Goal: Communication & Community: Answer question/provide support

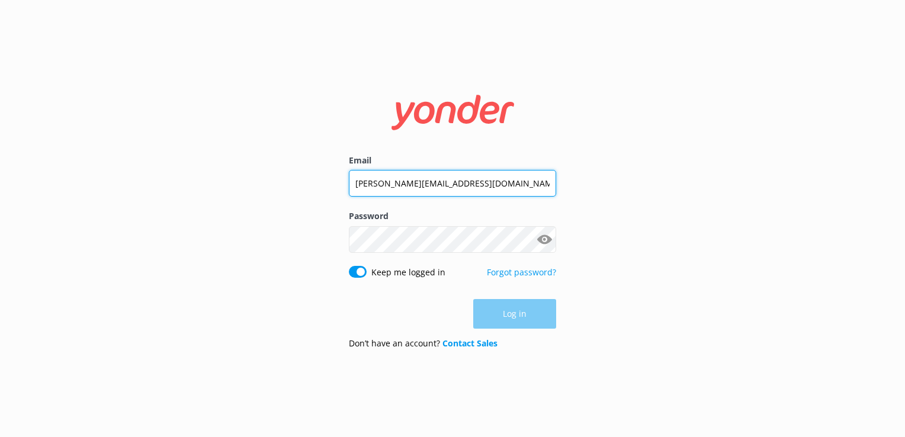
click at [451, 184] on input "[PERSON_NAME][EMAIL_ADDRESS][DOMAIN_NAME]" at bounding box center [452, 183] width 207 height 27
click at [451, 184] on input "[PERSON_NAME][EMAIL_ADDRESS][DOMAIN_NAME]" at bounding box center [452, 182] width 207 height 27
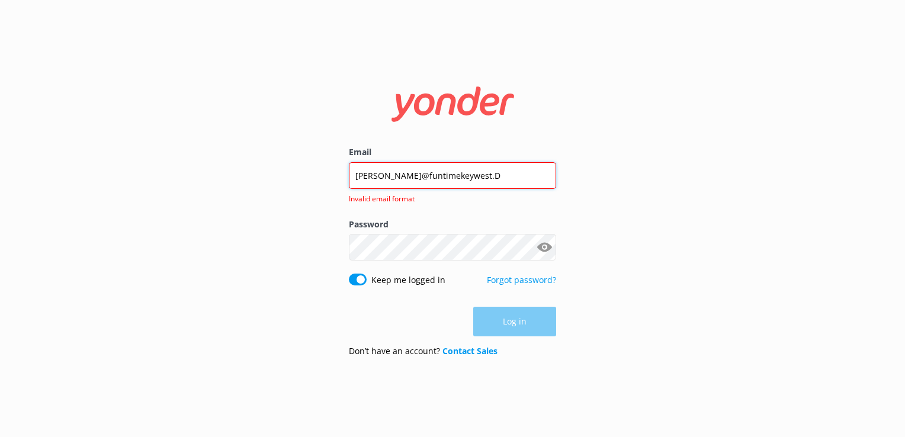
click at [451, 184] on input "[PERSON_NAME]@funtimekeywest.D" at bounding box center [452, 175] width 207 height 27
type input "[EMAIL_ADDRESS][DOMAIN_NAME]"
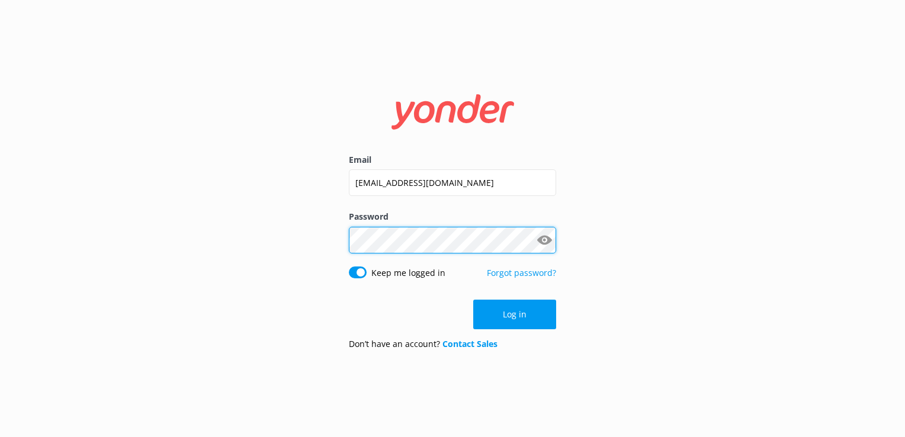
click button "Log in" at bounding box center [514, 315] width 83 height 30
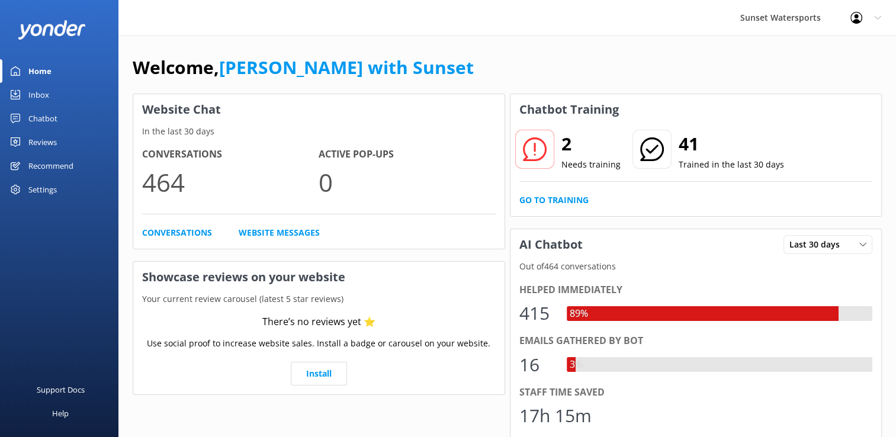
click at [39, 82] on div "Home" at bounding box center [39, 71] width 23 height 24
click at [35, 91] on div "Inbox" at bounding box center [38, 95] width 21 height 24
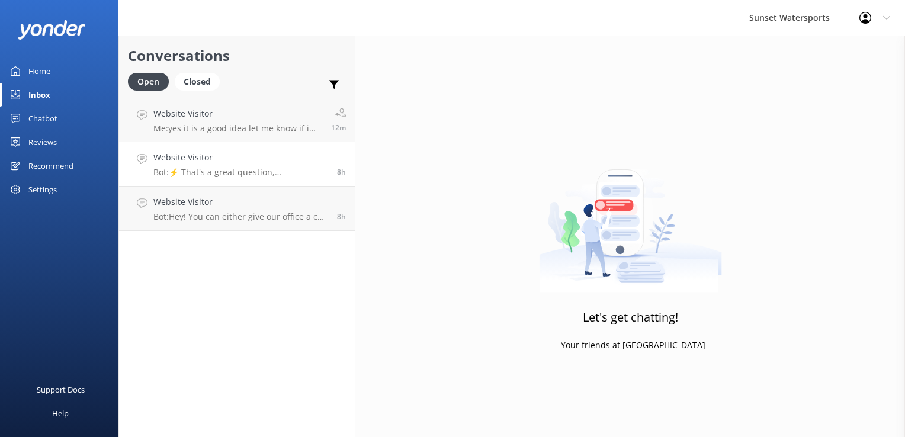
click at [211, 144] on link "Website Visitor Bot: ⚡ That's a great question, unfortunately I do not know the…" at bounding box center [237, 164] width 236 height 44
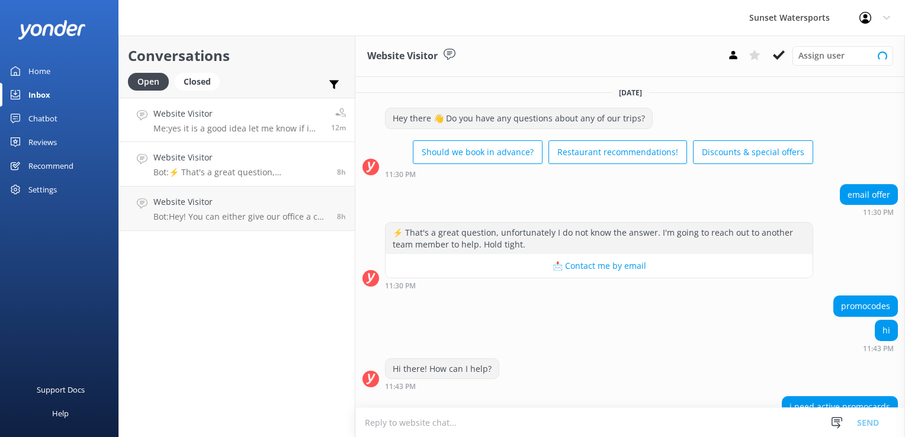
scroll to position [98, 0]
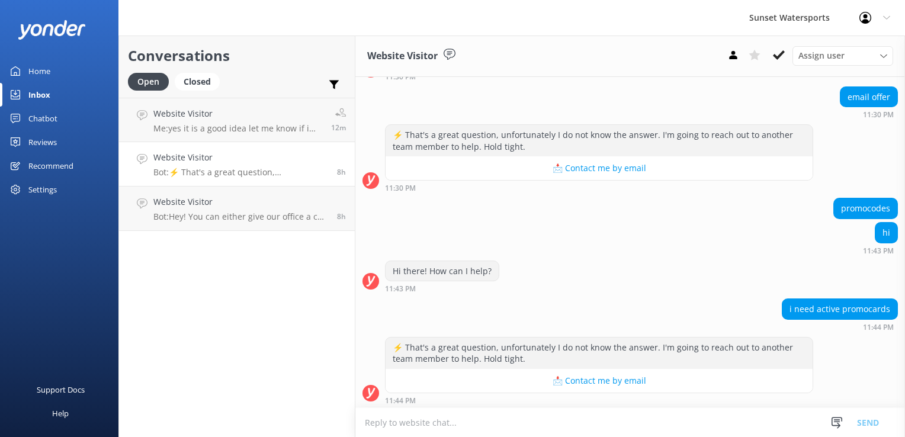
click at [450, 420] on textarea at bounding box center [630, 422] width 550 height 29
type textarea "w"
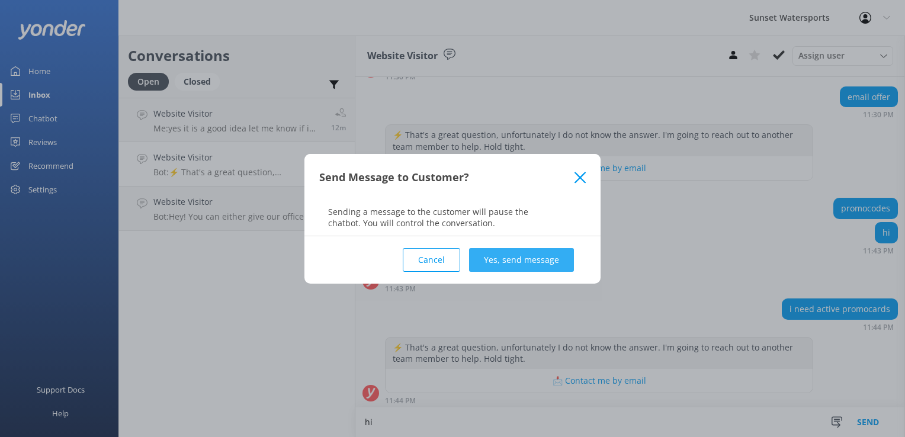
type textarea "hi"
click at [551, 248] on button "Yes, send message" at bounding box center [521, 260] width 105 height 24
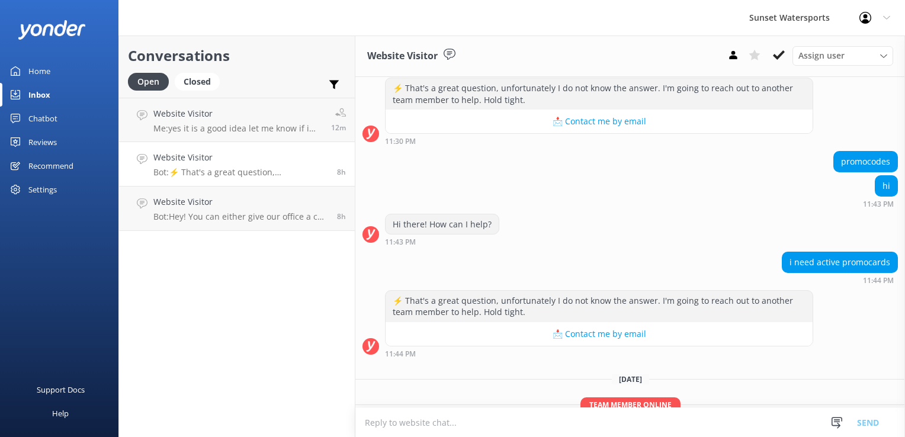
scroll to position [197, 0]
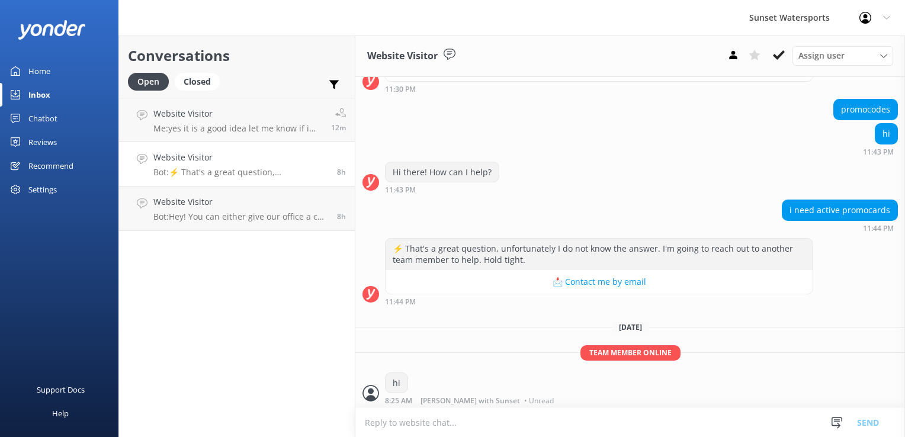
click at [403, 420] on textarea at bounding box center [630, 422] width 550 height 29
type textarea "What trips, tours, or activities are you interested in and for what date?"
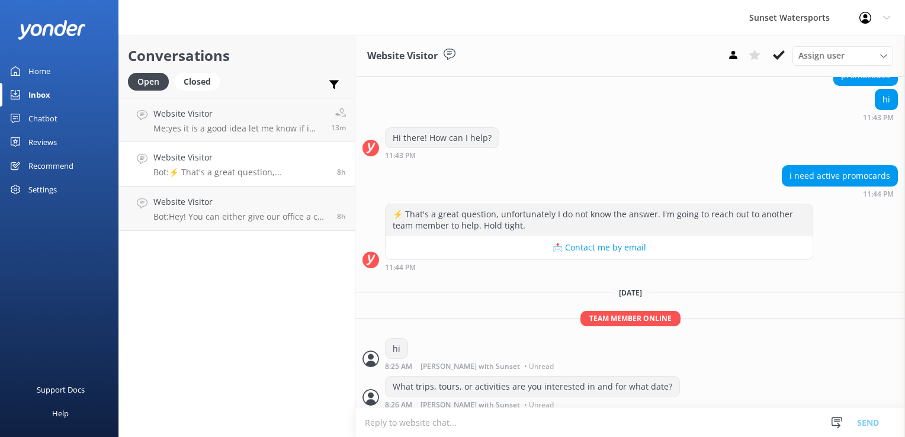
scroll to position [235, 0]
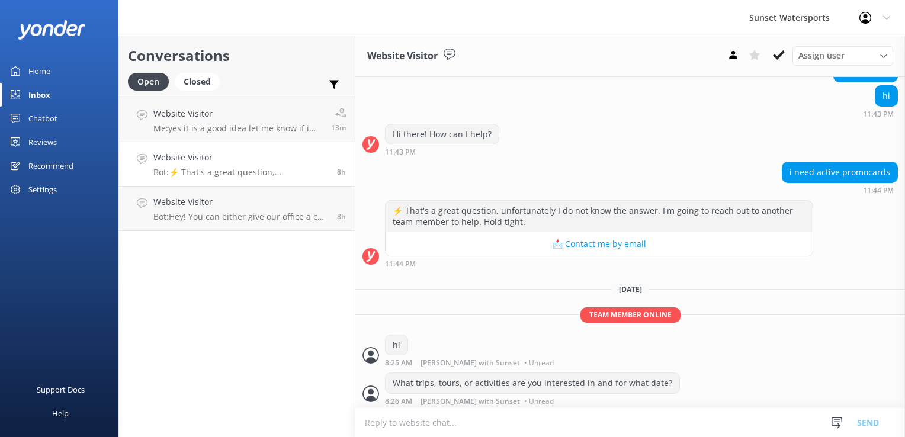
click at [209, 168] on p "Bot: ⚡ That's a great question, unfortunately I do not know the answer. I'm goi…" at bounding box center [240, 172] width 175 height 11
click at [225, 149] on link "Website Visitor Bot: ⚡ That's a great question, unfortunately I do not know the…" at bounding box center [237, 164] width 236 height 44
click at [222, 174] on p "Bot: ⚡ That's a great question, unfortunately I do not know the answer. I'm goi…" at bounding box center [240, 172] width 175 height 11
click at [245, 174] on p "Bot: ⚡ That's a great question, unfortunately I do not know the answer. I'm goi…" at bounding box center [240, 172] width 175 height 11
click at [265, 216] on p "Bot: Hey! You can either give our office a call at [PHONE_NUMBER] or check the …" at bounding box center [240, 216] width 175 height 11
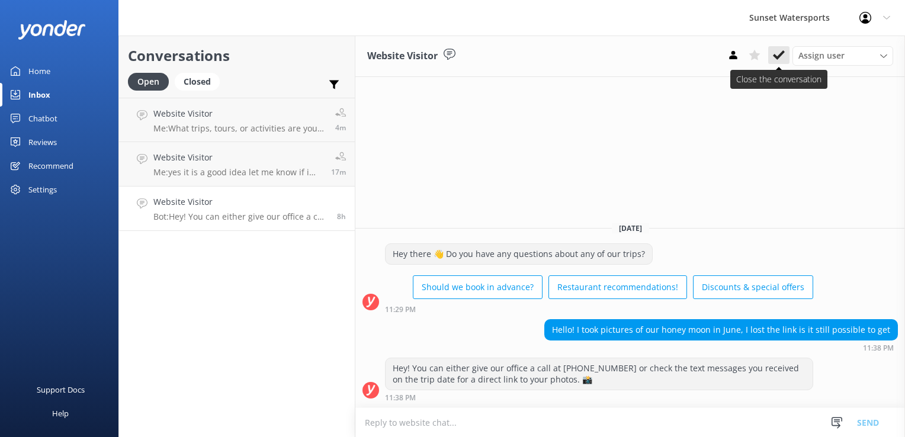
click at [774, 60] on icon at bounding box center [779, 55] width 12 height 12
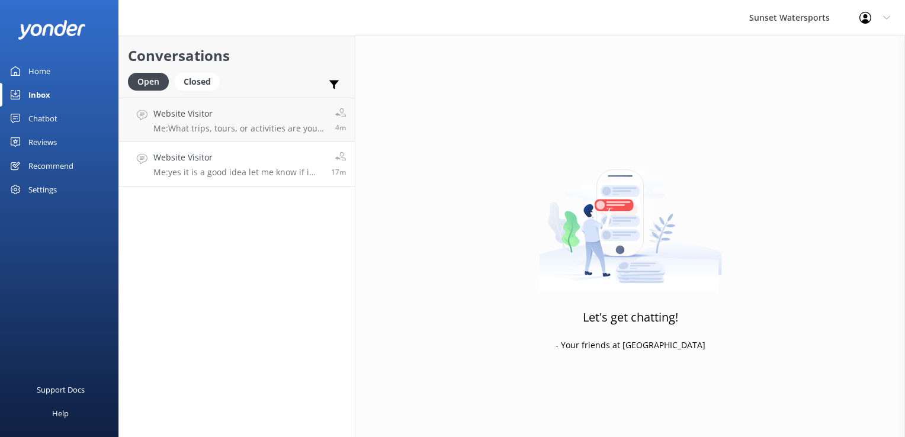
click at [217, 163] on h4 "Website Visitor" at bounding box center [237, 157] width 169 height 13
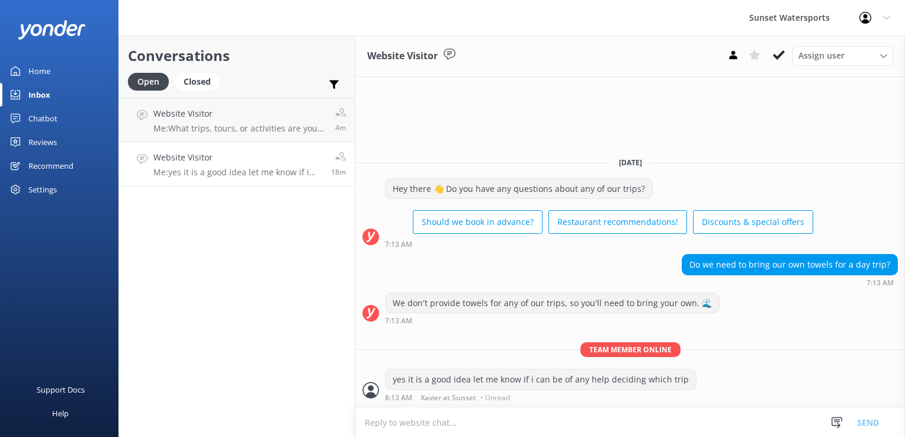
click at [241, 304] on div "Conversations Open Closed Important Assigned to me Unassigned Website Visitor M…" at bounding box center [236, 237] width 237 height 402
click at [225, 124] on p "Me: What trips, tours, or activities are you interested in and for what date?" at bounding box center [239, 128] width 173 height 11
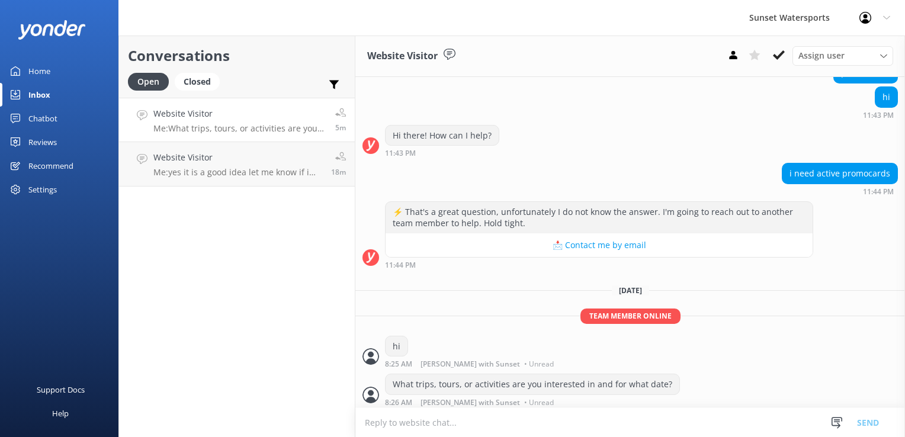
scroll to position [235, 0]
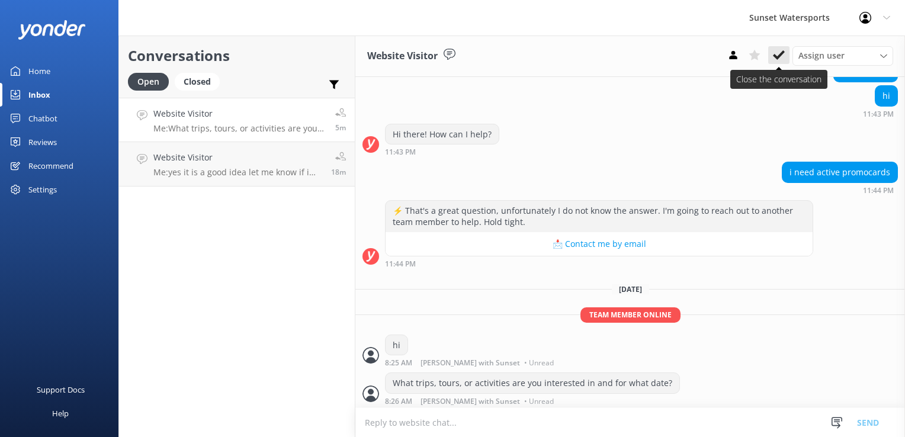
click at [778, 60] on icon at bounding box center [779, 55] width 12 height 12
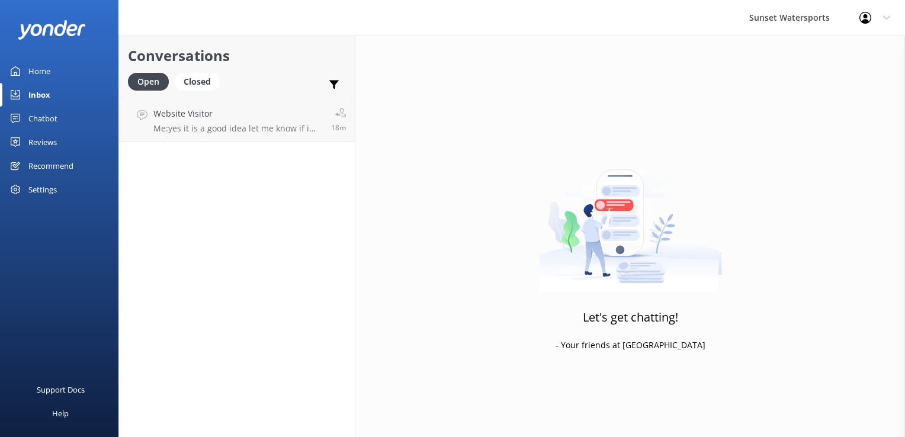
click at [178, 293] on div "Conversations Open Closed Important Assigned to me Unassigned Website Visitor M…" at bounding box center [236, 237] width 237 height 402
drag, startPoint x: 222, startPoint y: 187, endPoint x: 238, endPoint y: 127, distance: 61.8
click at [222, 187] on div "Conversations Open Closed Important Assigned to me Unassigned Website Visitor M…" at bounding box center [236, 237] width 237 height 402
click at [236, 125] on p "Me: yes it is a good idea let me know if i can be of any help deciding which tr…" at bounding box center [237, 128] width 169 height 11
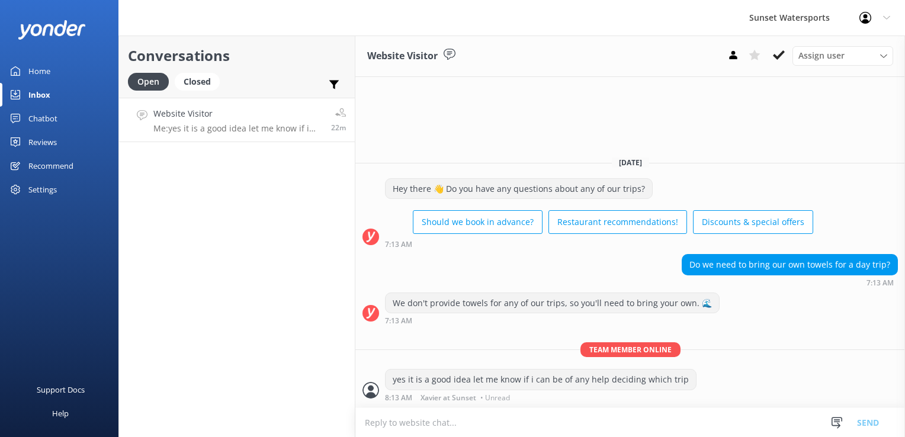
click at [334, 252] on div "Conversations Open Closed Important Assigned to me Unassigned Website Visitor M…" at bounding box center [236, 237] width 237 height 402
click at [196, 84] on div "Closed" at bounding box center [197, 82] width 45 height 18
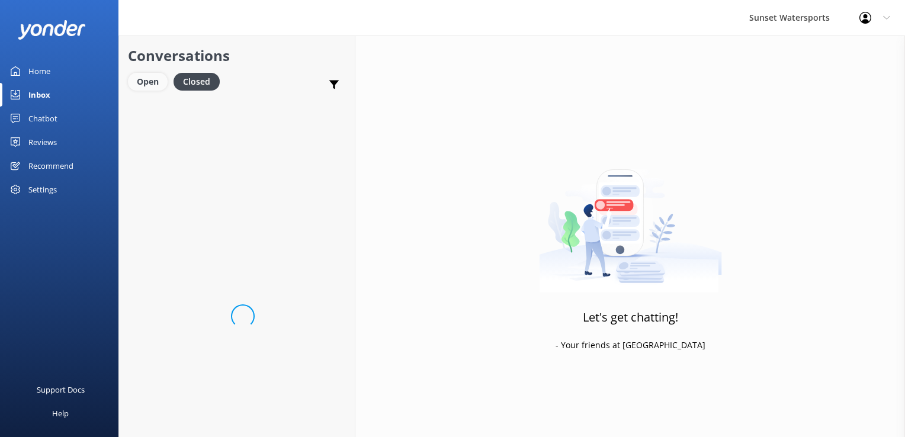
click at [148, 88] on div "Open" at bounding box center [148, 82] width 40 height 18
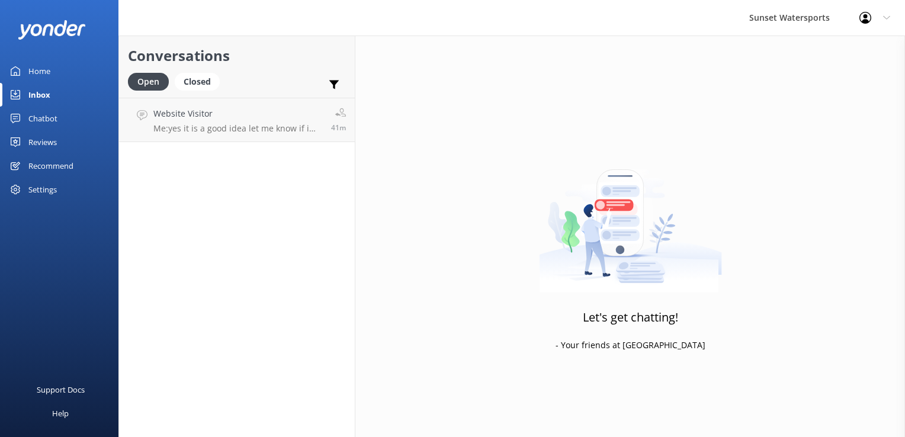
click at [198, 91] on div "Closed" at bounding box center [197, 82] width 45 height 18
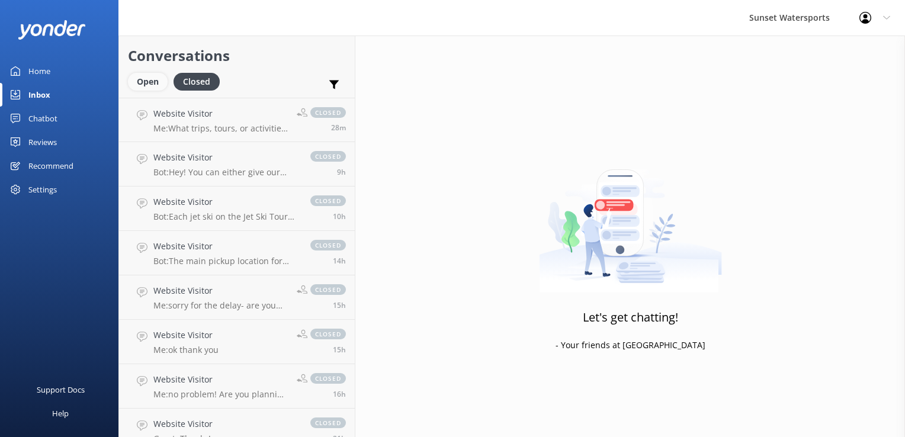
click at [130, 86] on div "Open" at bounding box center [148, 82] width 40 height 18
